Goal: Task Accomplishment & Management: Manage account settings

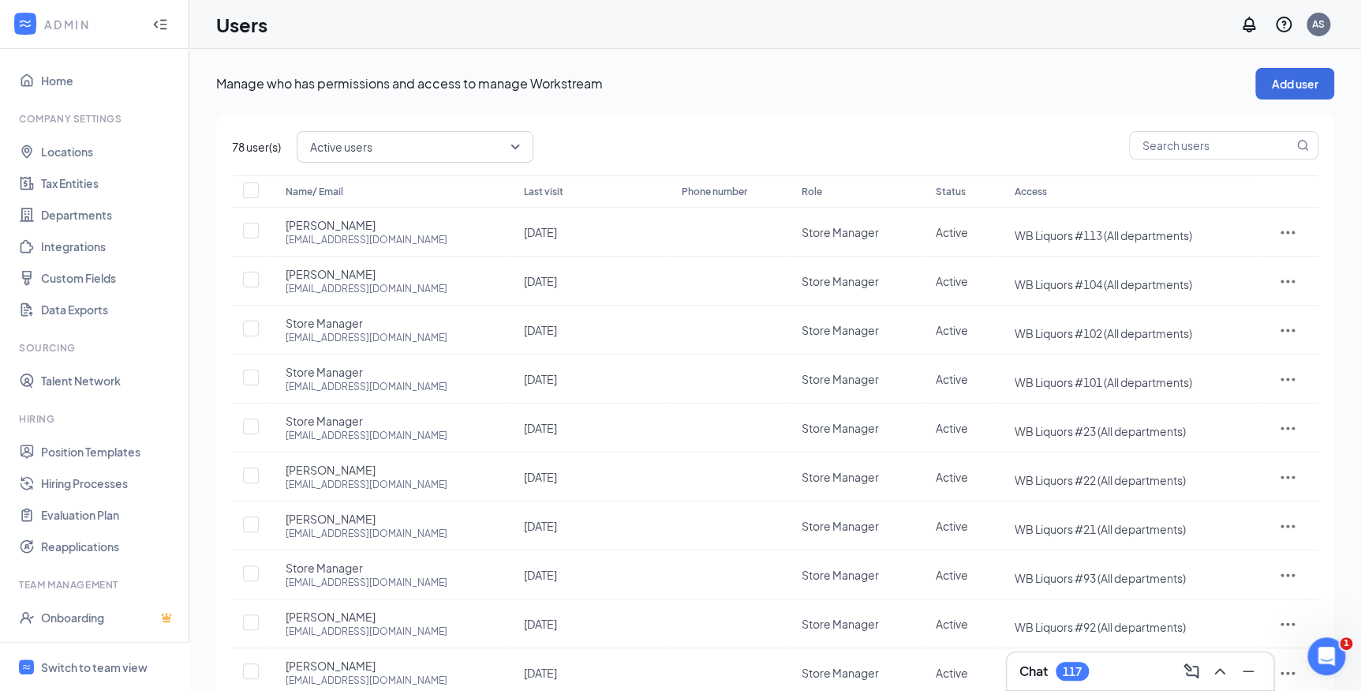
scroll to position [100, 0]
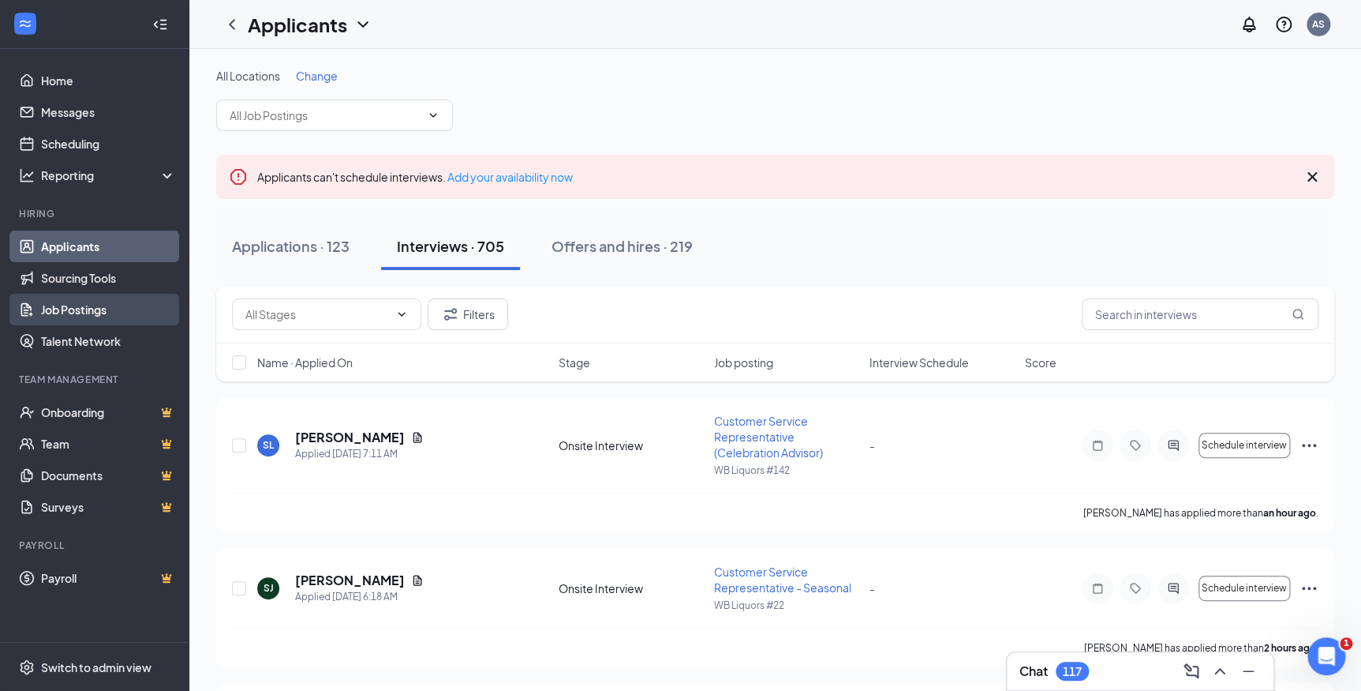
click at [134, 313] on link "Job Postings" at bounding box center [108, 310] width 135 height 32
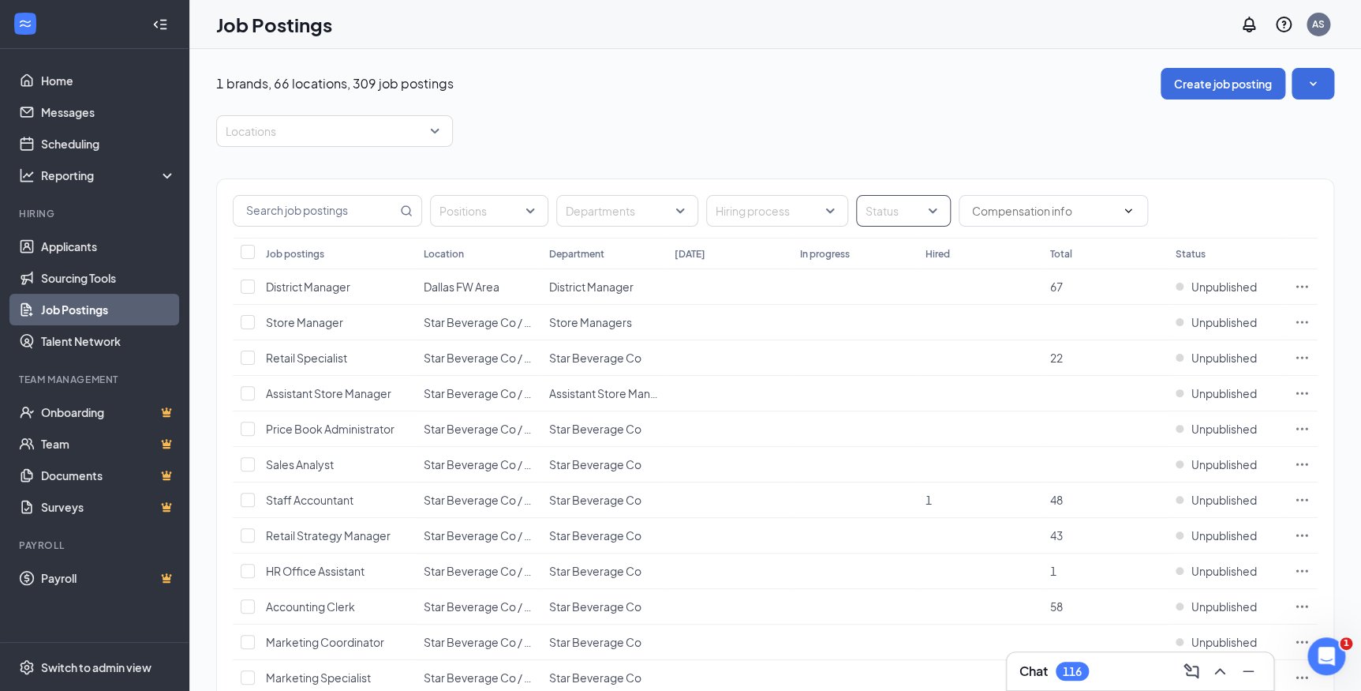
click at [884, 203] on div at bounding box center [895, 210] width 71 height 25
click at [898, 287] on span "Published" at bounding box center [915, 289] width 51 height 14
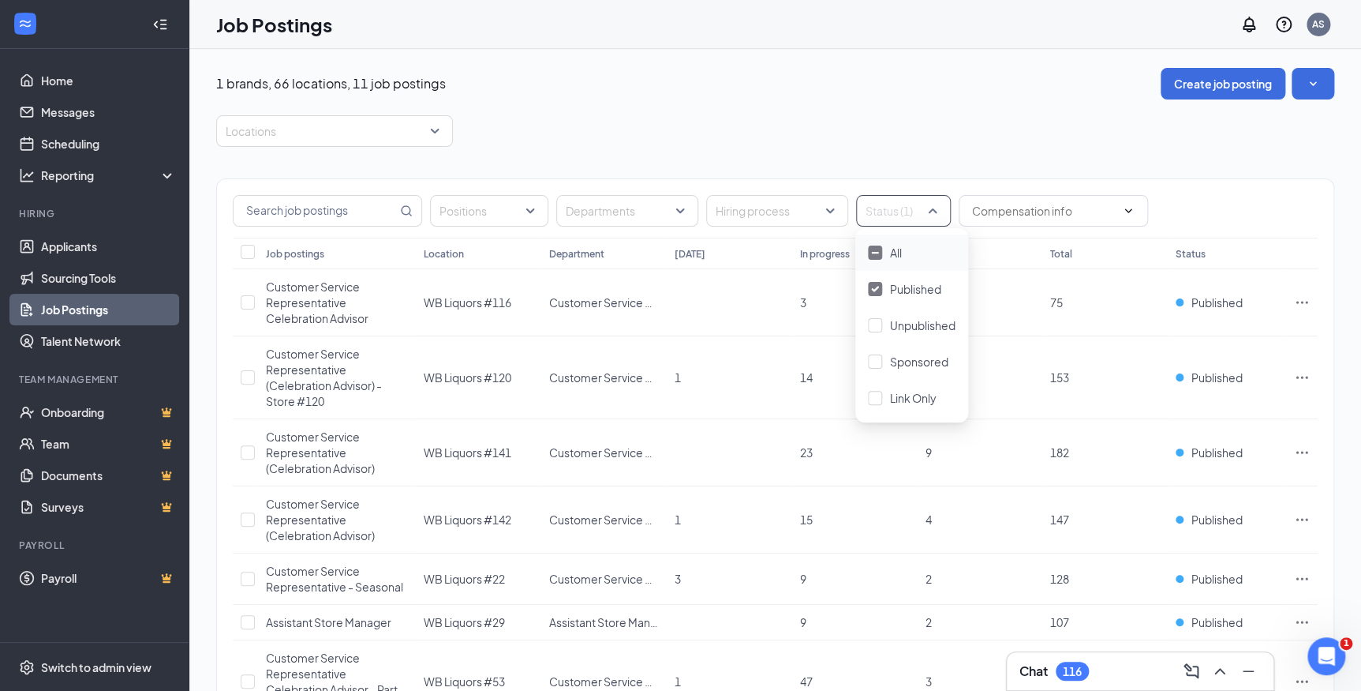
click at [593, 113] on div "1 brands, 66 locations, 11 job postings Create job posting Locations Positions …" at bounding box center [775, 540] width 1118 height 945
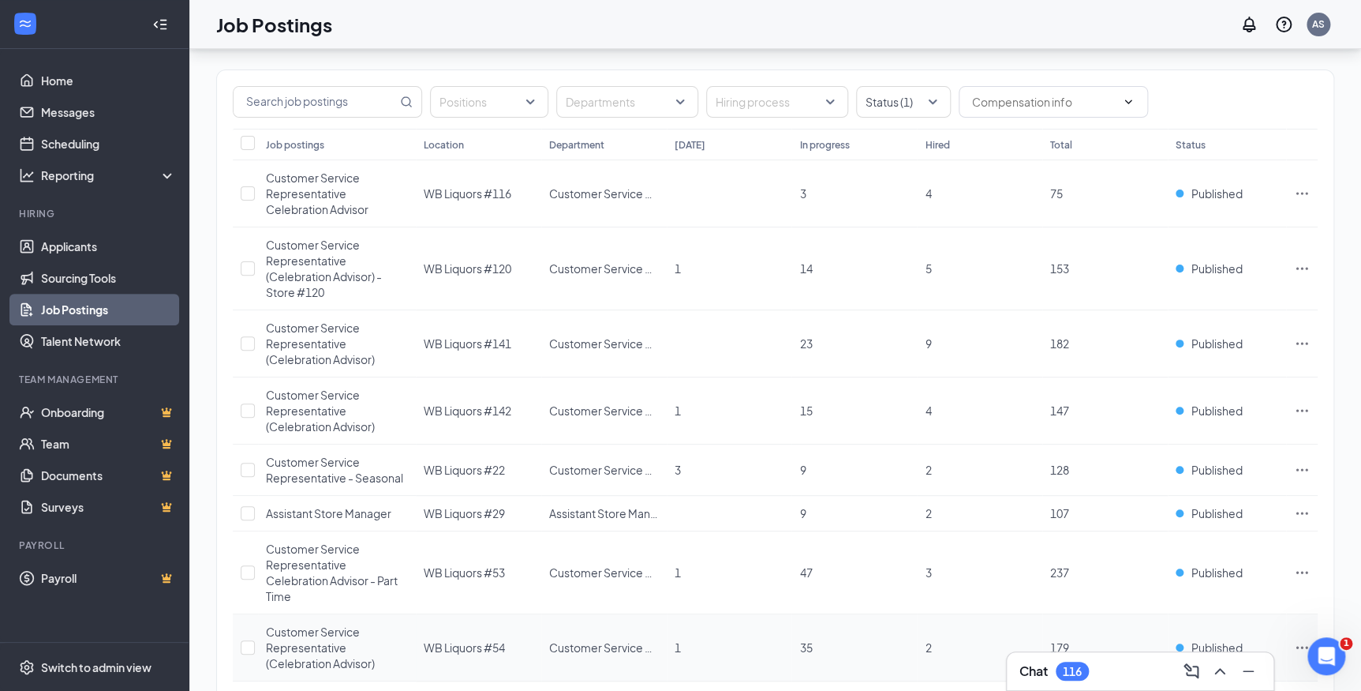
scroll to position [286, 0]
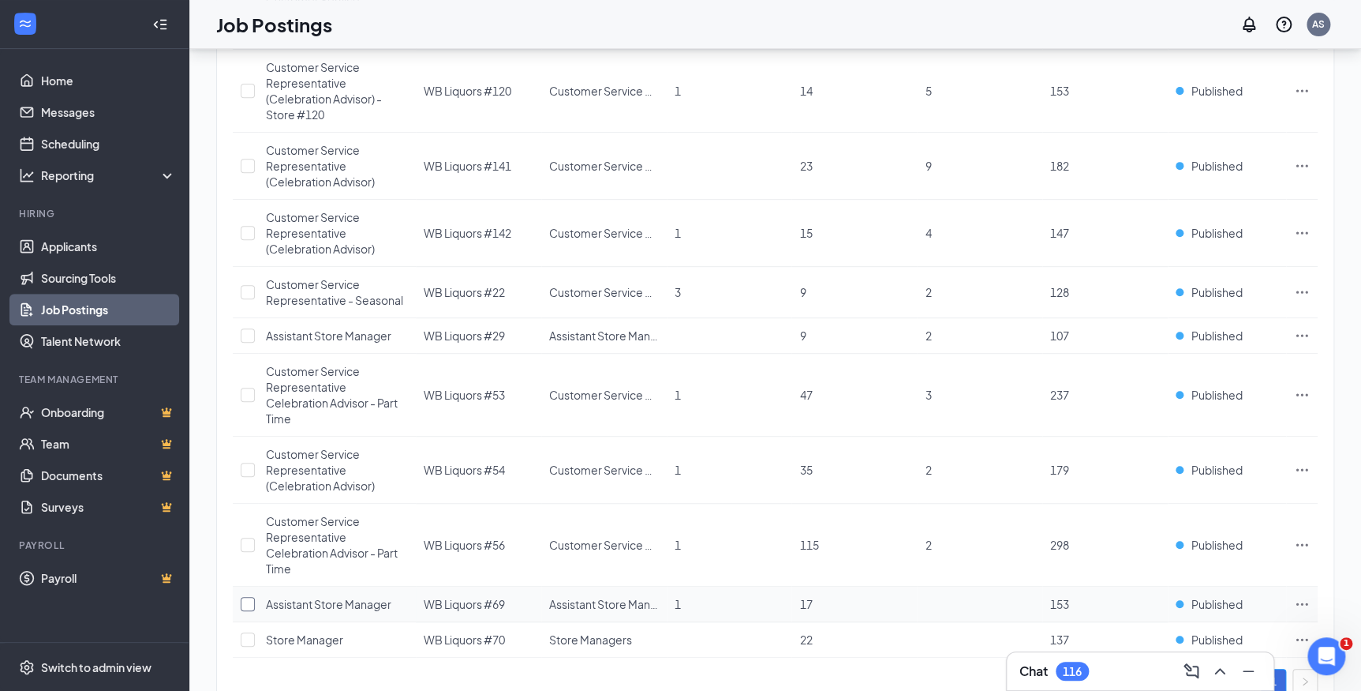
click at [253, 603] on input "checkbox" at bounding box center [248, 604] width 14 height 14
checkbox input "true"
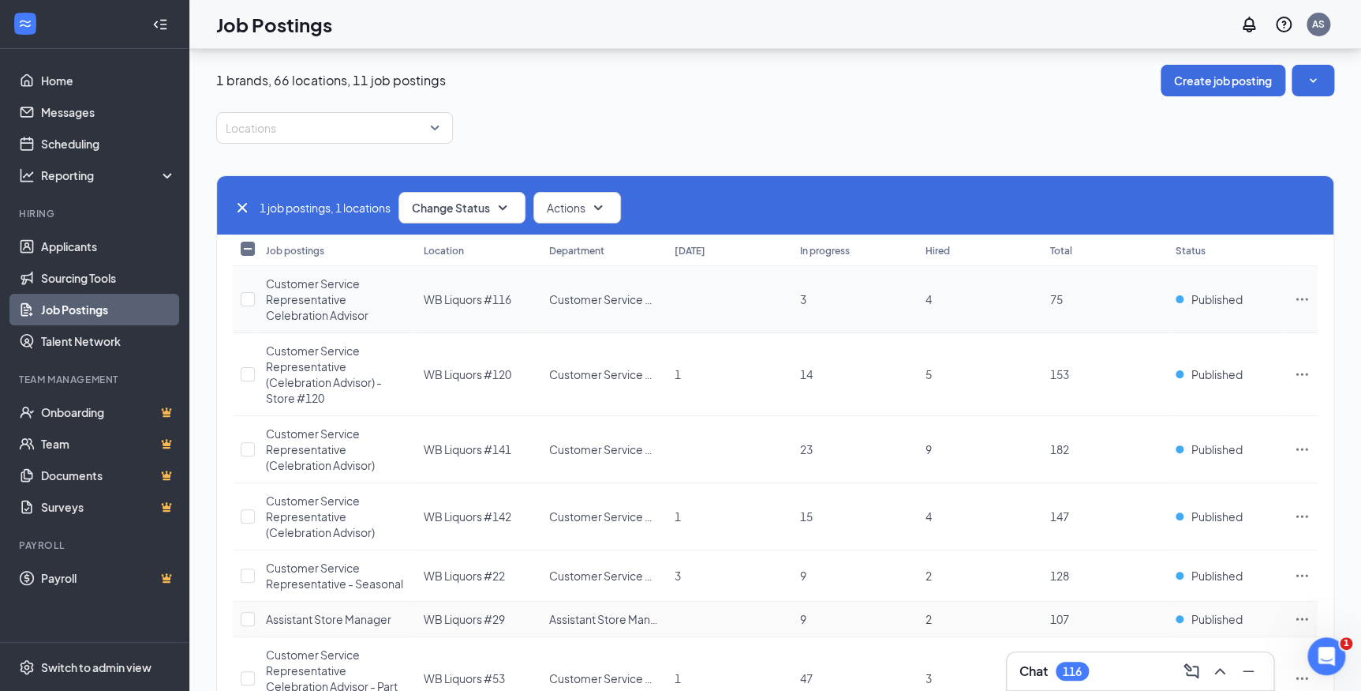
scroll to position [0, 0]
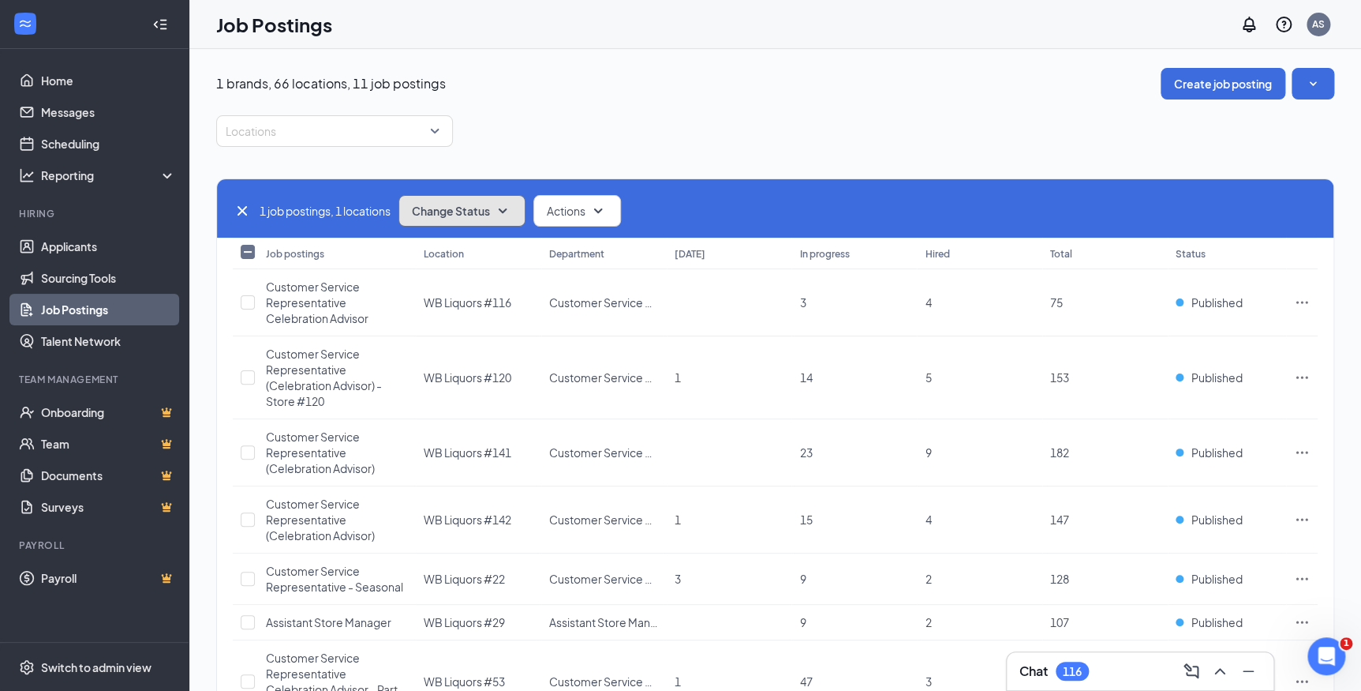
click at [507, 219] on icon "SmallChevronDown" at bounding box center [502, 210] width 19 height 19
click at [452, 284] on span "Unpublish" at bounding box center [440, 287] width 51 height 17
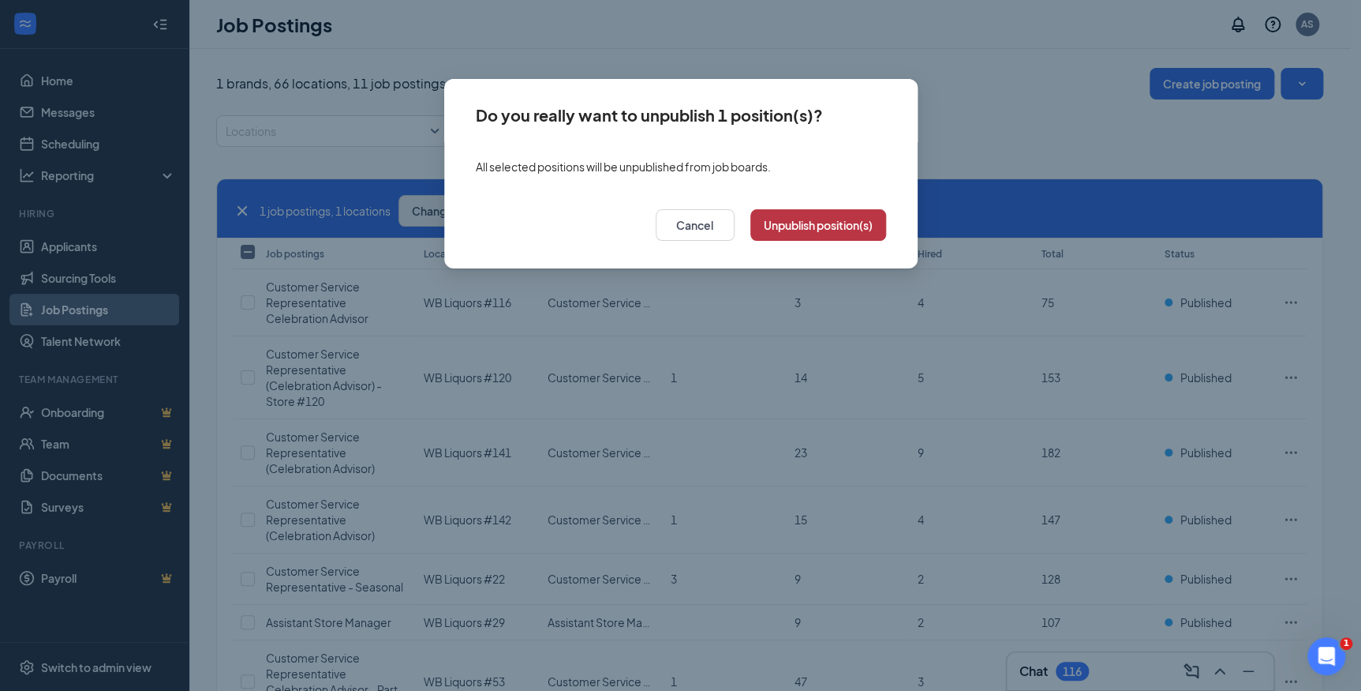
click at [772, 229] on button "Unpublish position(s)" at bounding box center [819, 225] width 136 height 32
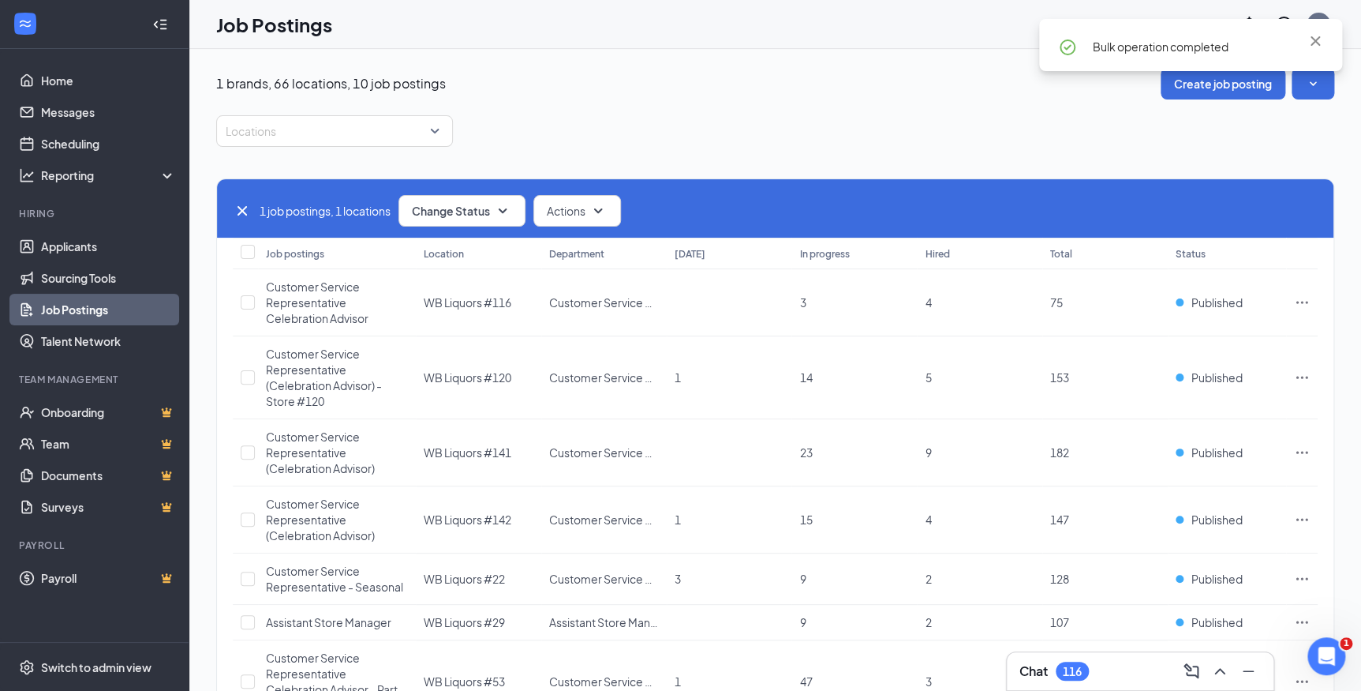
click at [238, 216] on icon "Cross" at bounding box center [242, 210] width 19 height 19
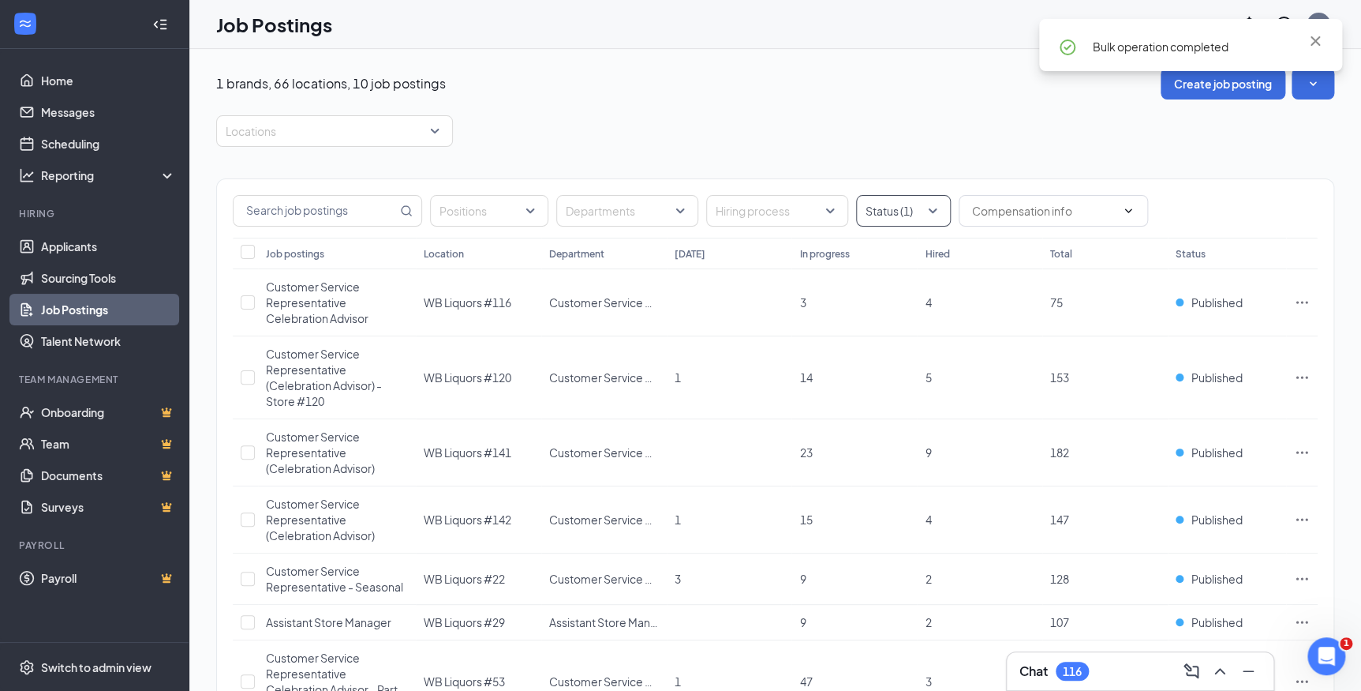
click at [894, 200] on div at bounding box center [895, 210] width 71 height 25
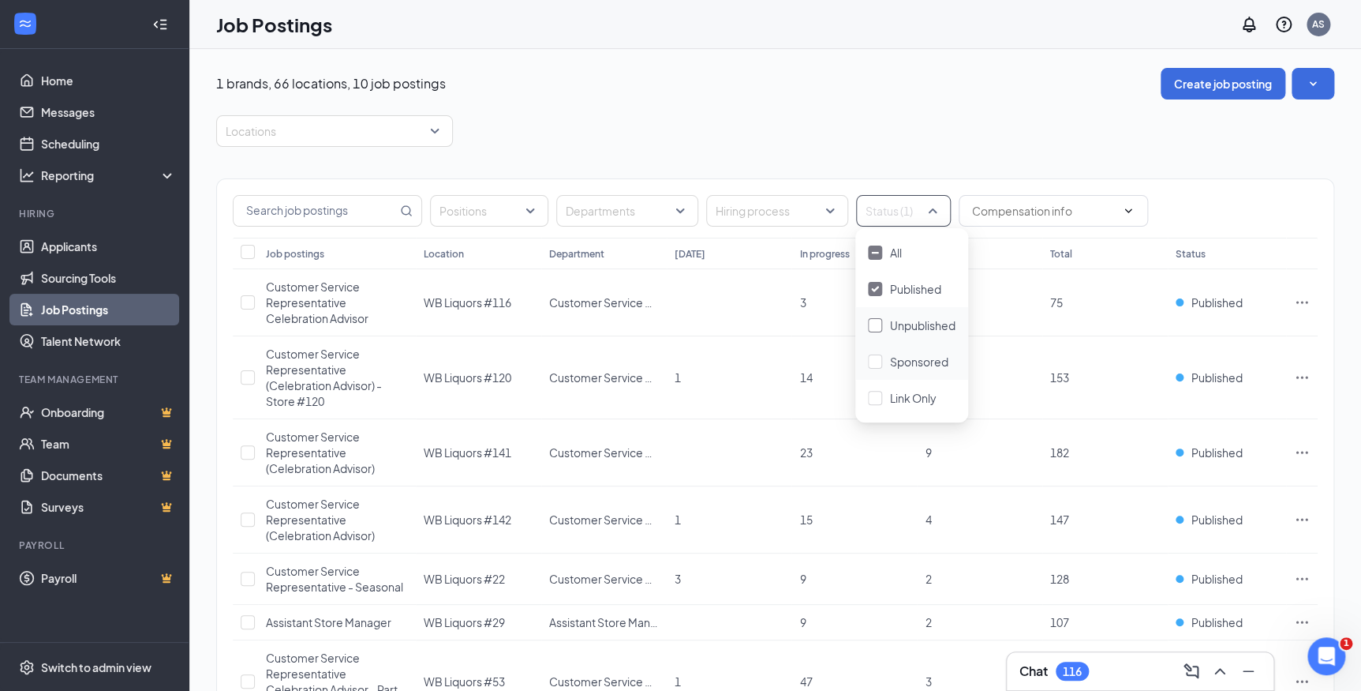
click at [896, 324] on span "Unpublished" at bounding box center [923, 325] width 66 height 14
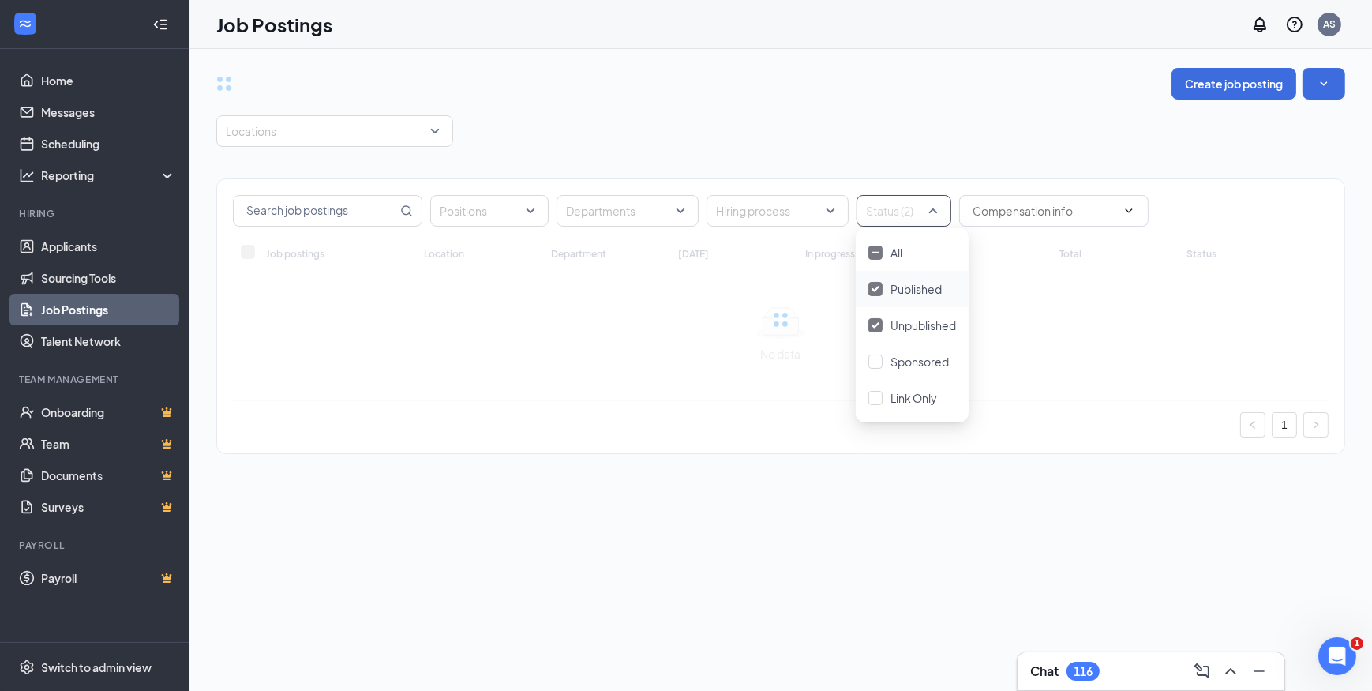
click at [898, 297] on div "Published" at bounding box center [915, 288] width 51 height 17
click at [825, 158] on div "Positions Departments Hiring process Status (1) Job postings Location Departmen…" at bounding box center [780, 308] width 1129 height 323
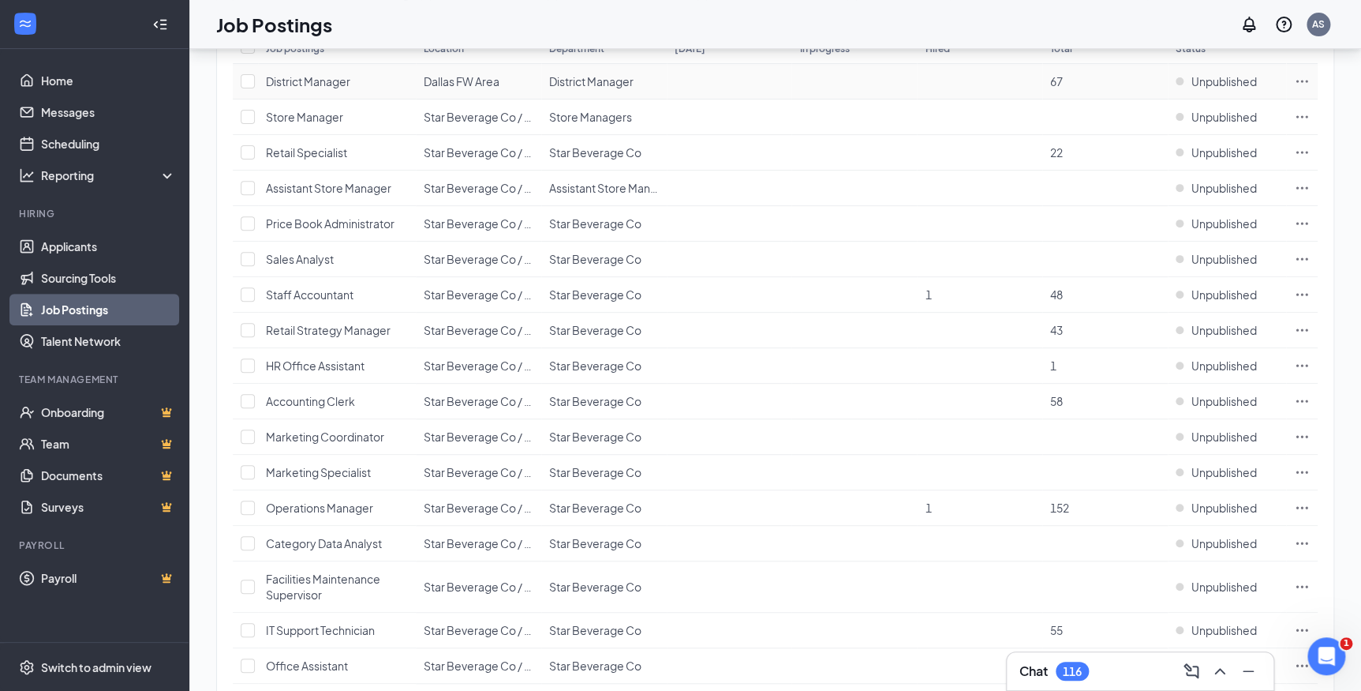
scroll to position [71, 0]
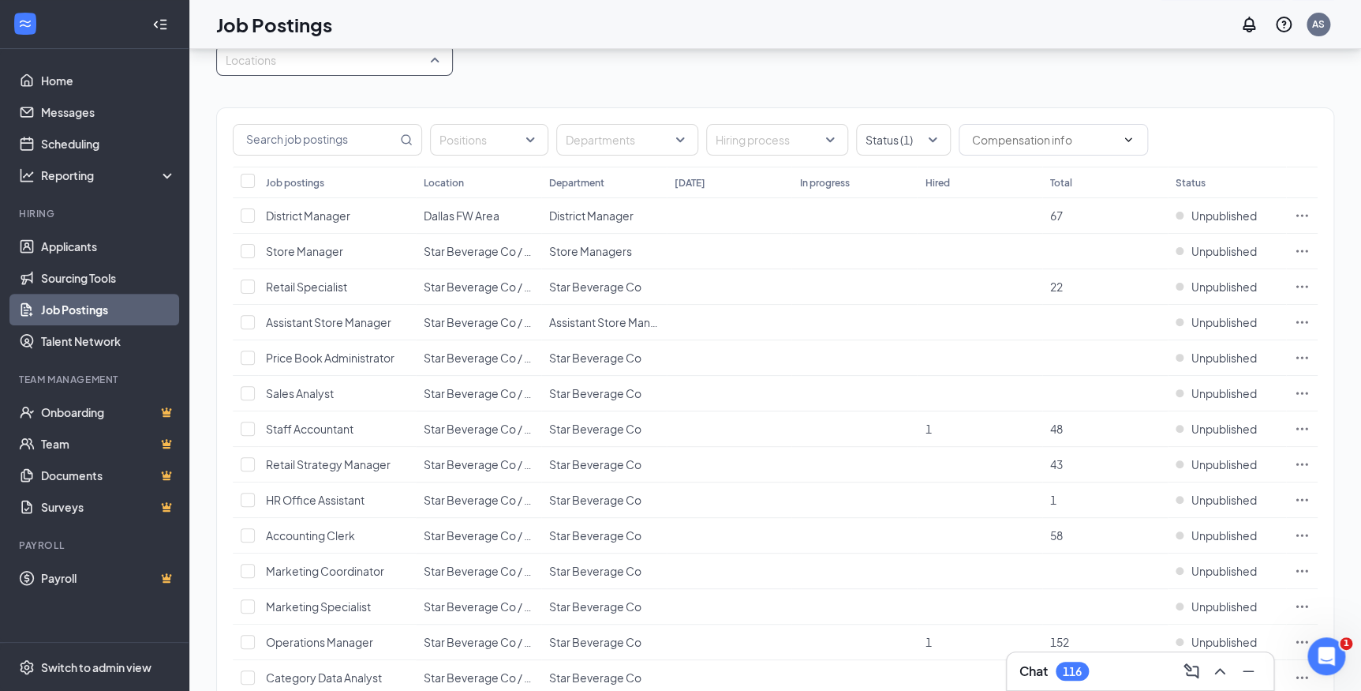
click at [346, 65] on div at bounding box center [326, 59] width 213 height 25
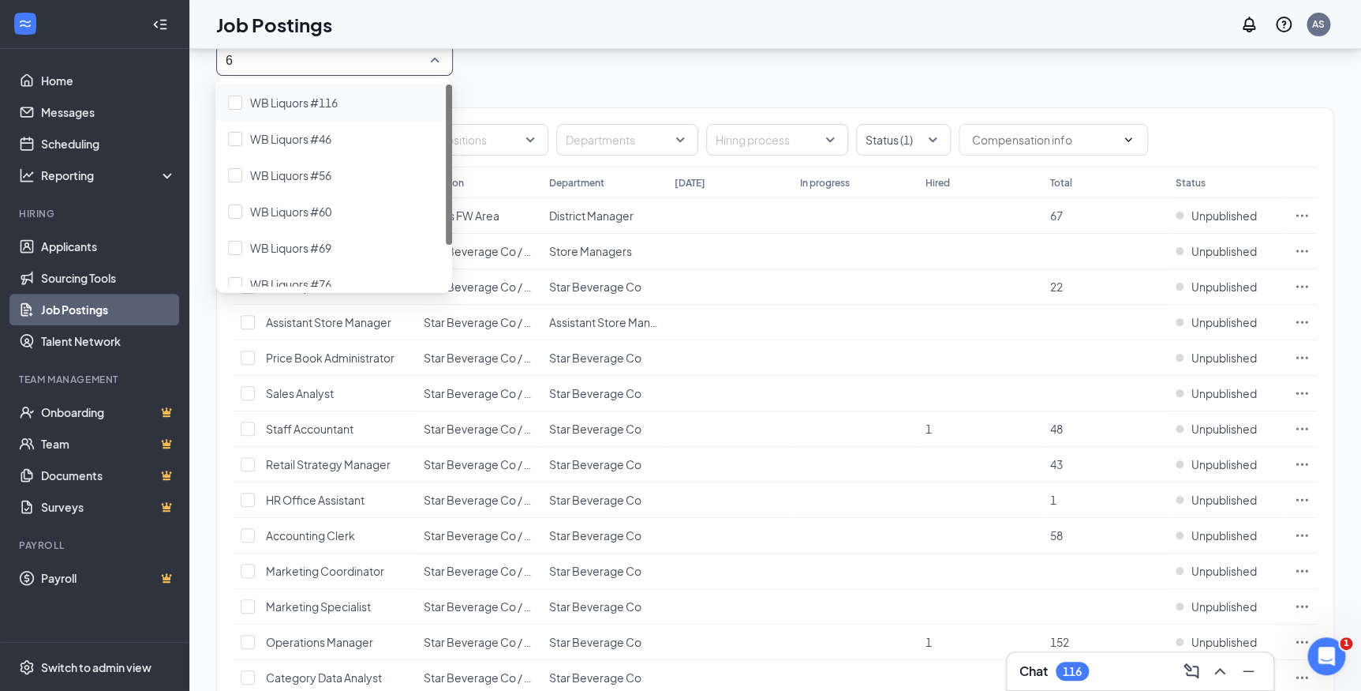
type input "69"
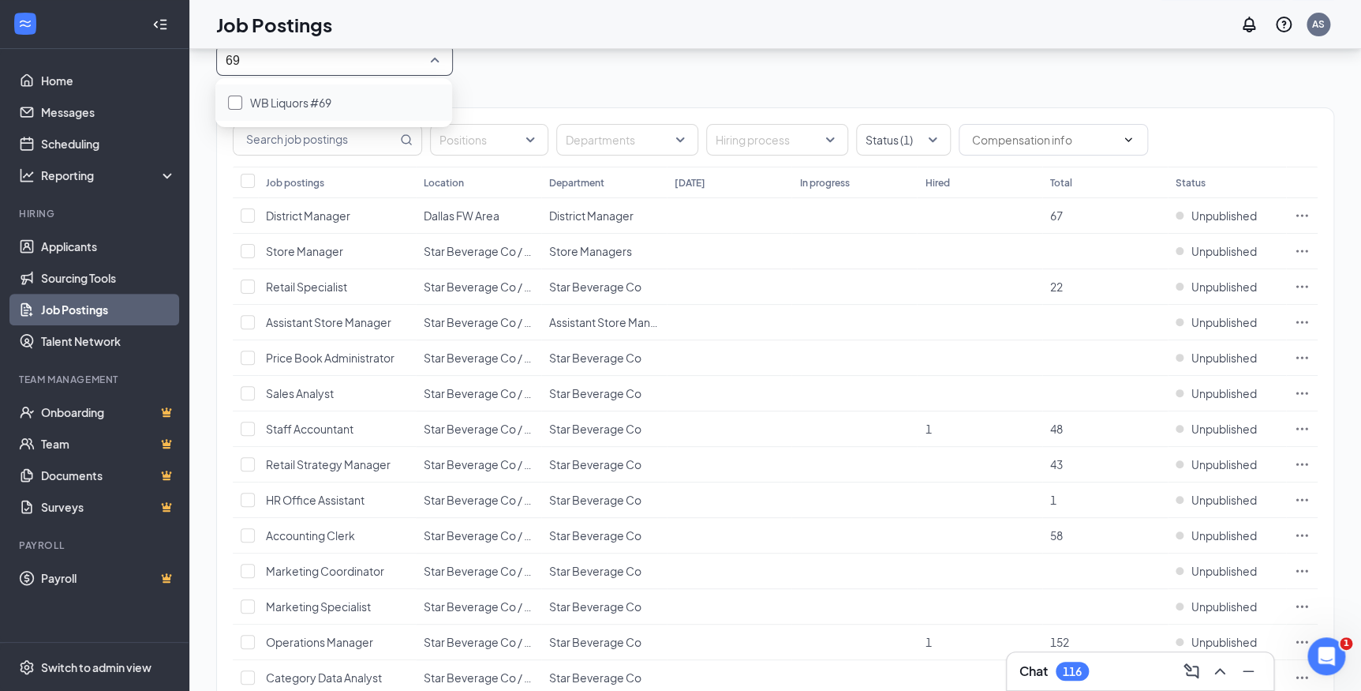
click at [309, 102] on span "WB Liquors #69" at bounding box center [290, 102] width 81 height 14
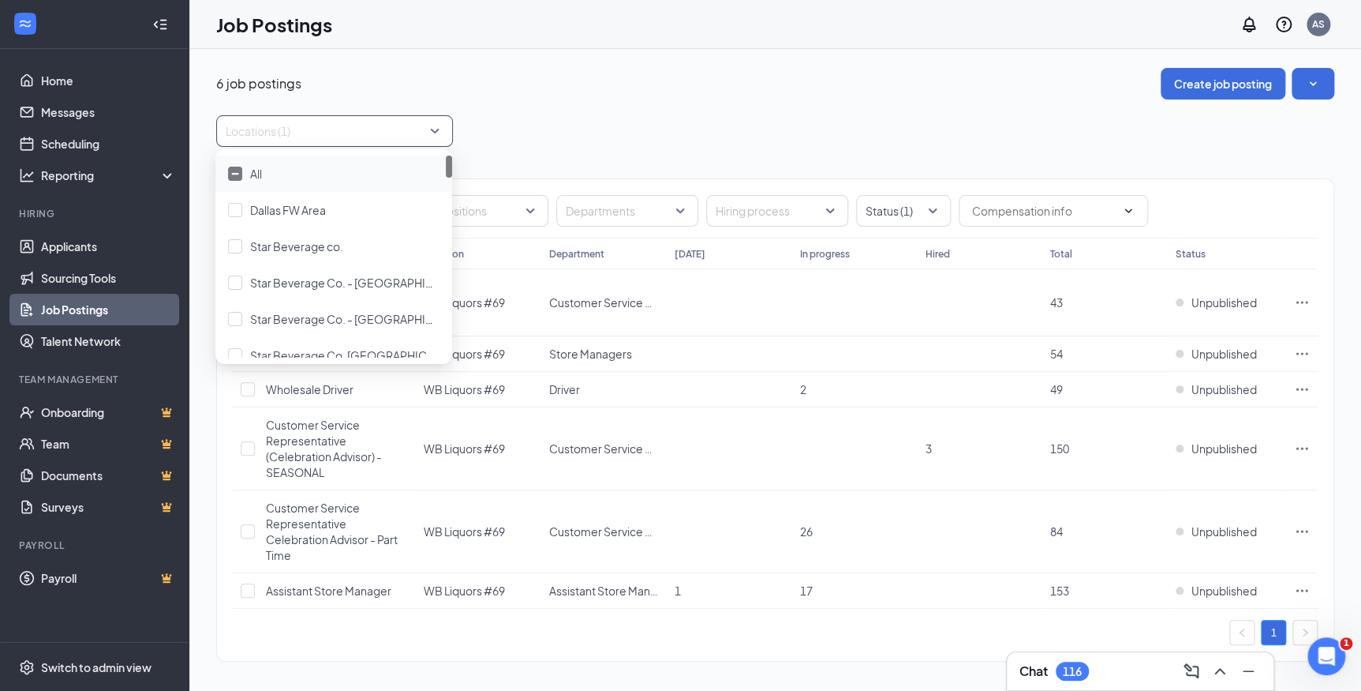
click at [577, 94] on div "6 job postings Create job posting" at bounding box center [775, 84] width 1118 height 32
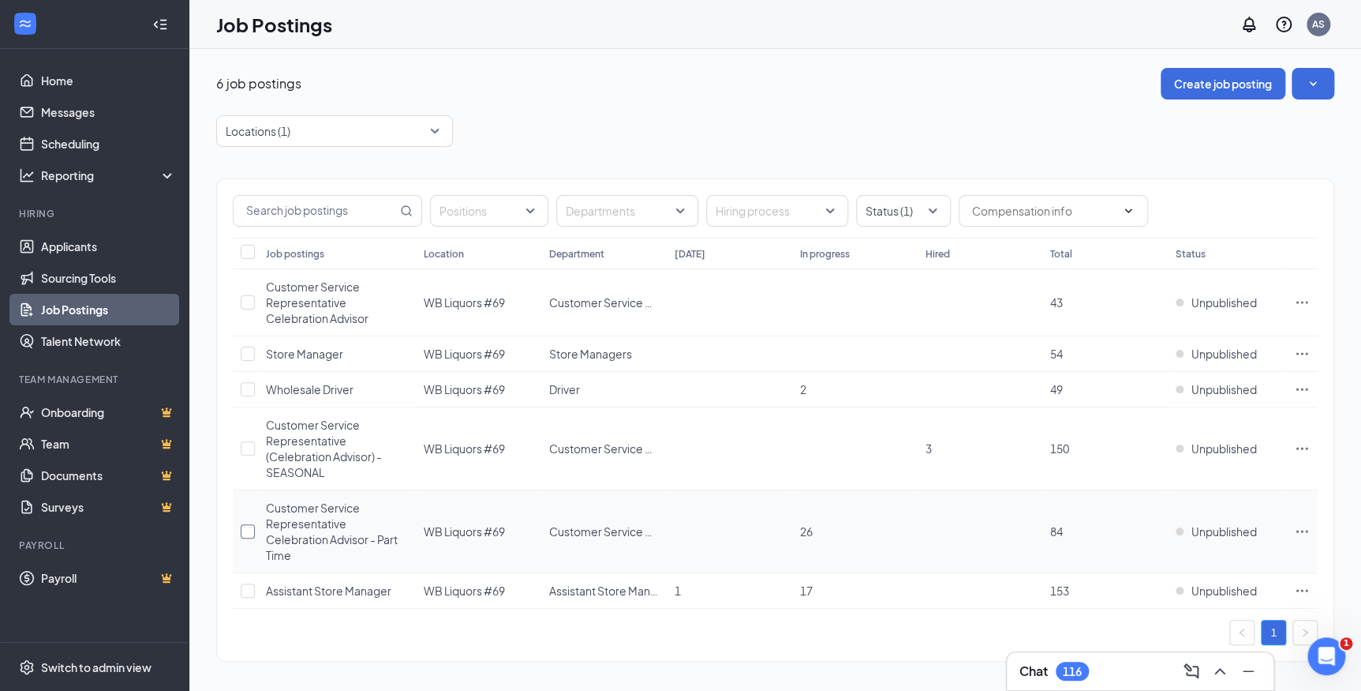
click at [245, 534] on input "checkbox" at bounding box center [248, 531] width 14 height 14
checkbox input "true"
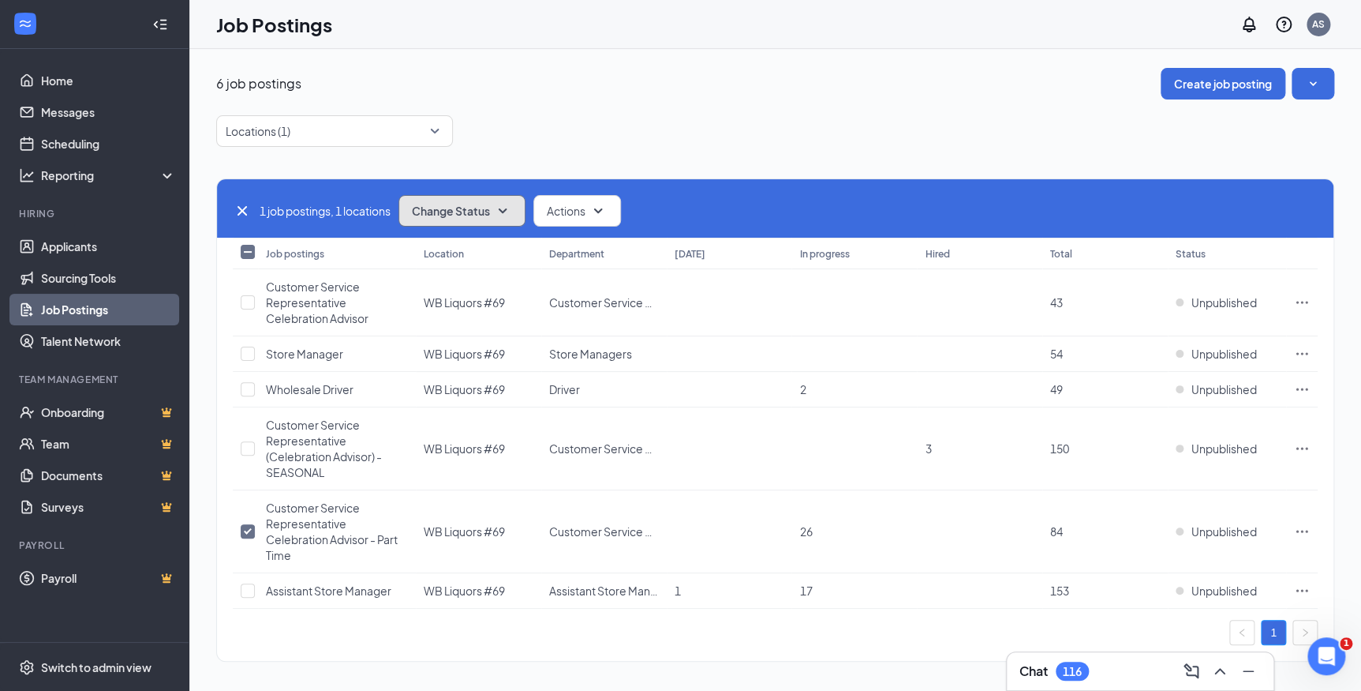
click at [462, 213] on span "Change Status" at bounding box center [451, 210] width 78 height 11
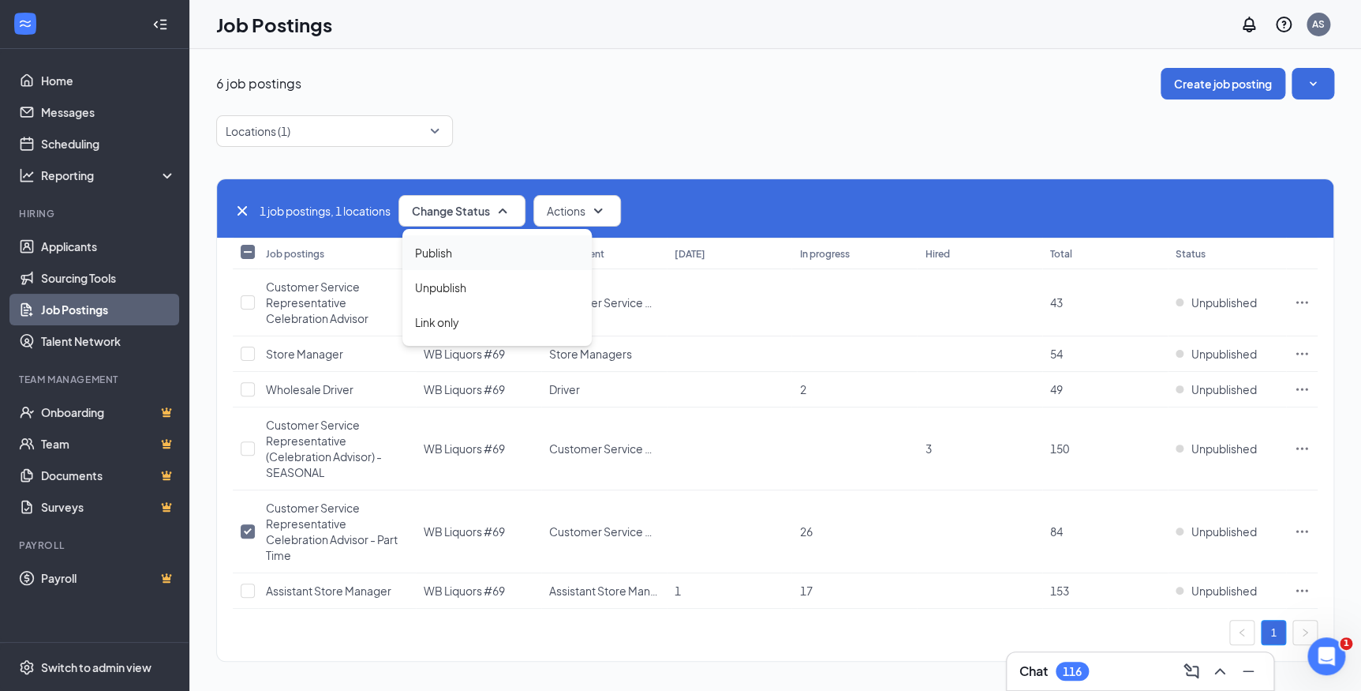
click at [464, 261] on div "Publish" at bounding box center [496, 252] width 189 height 35
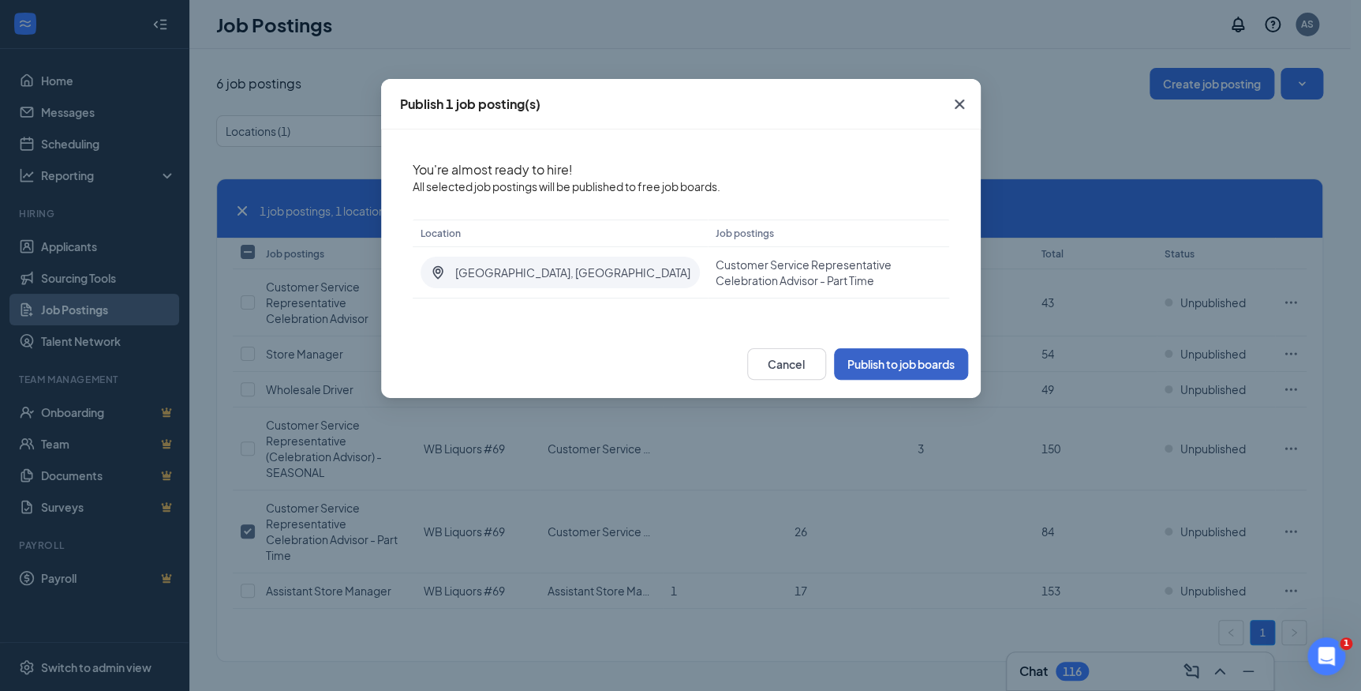
drag, startPoint x: 884, startPoint y: 357, endPoint x: 111, endPoint y: 245, distance: 780.6
click at [884, 357] on button "Publish to job boards" at bounding box center [901, 364] width 134 height 32
